Goal: Information Seeking & Learning: Learn about a topic

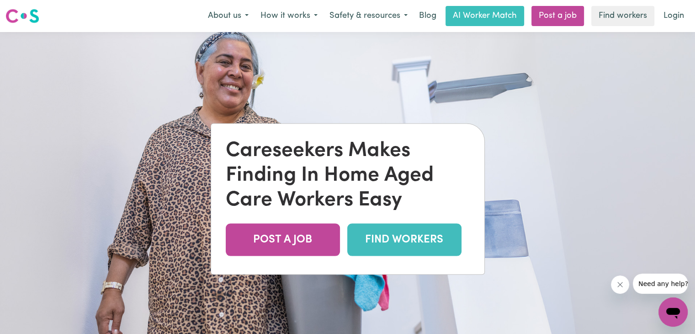
click at [376, 244] on link "FIND WORKERS" at bounding box center [404, 240] width 114 height 32
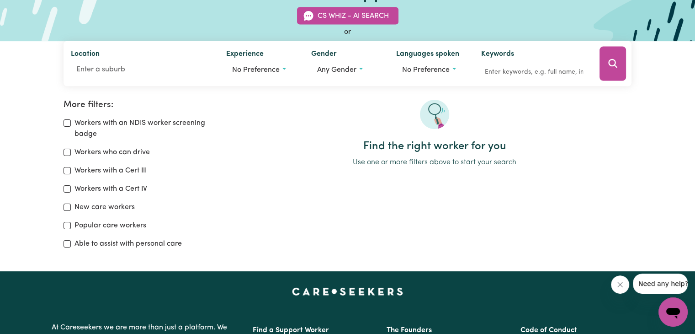
scroll to position [91, 0]
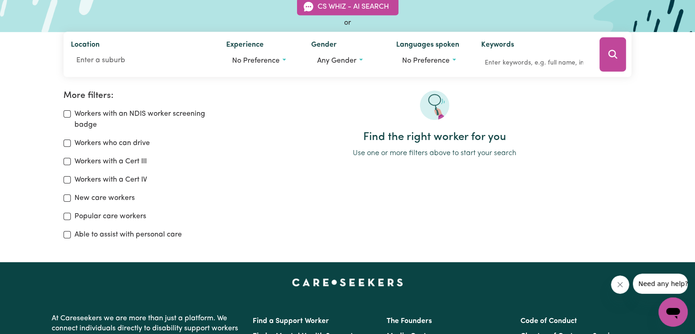
click at [66, 157] on div "Workers with a Cert III" at bounding box center [145, 161] width 163 height 11
click at [64, 162] on input "Workers with a Cert III" at bounding box center [67, 161] width 7 height 7
checkbox input "true"
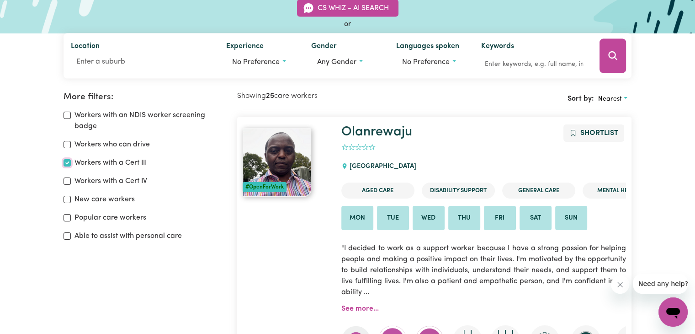
scroll to position [91, 0]
